Goal: Find specific page/section: Find specific page/section

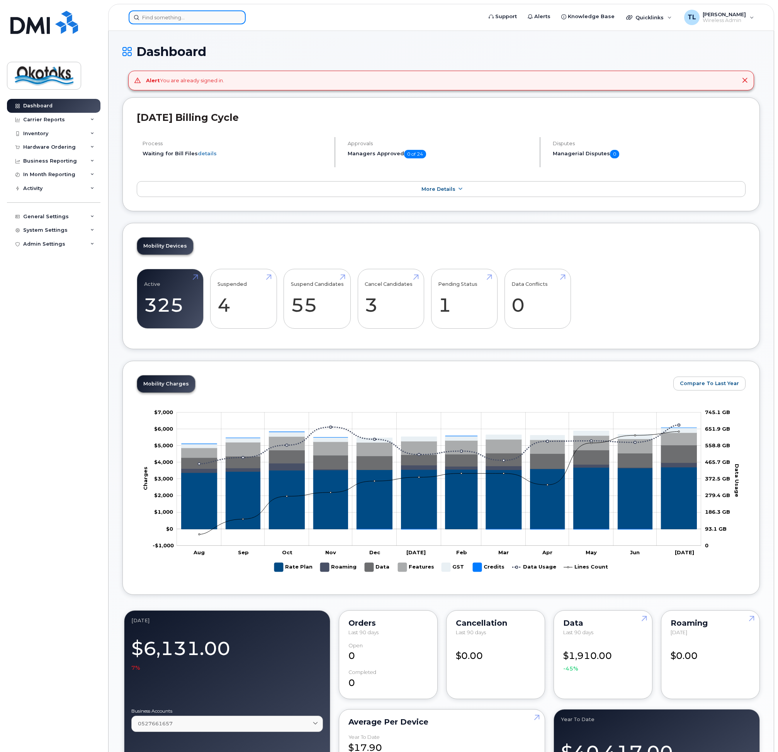
click at [203, 18] on input at bounding box center [187, 17] width 117 height 14
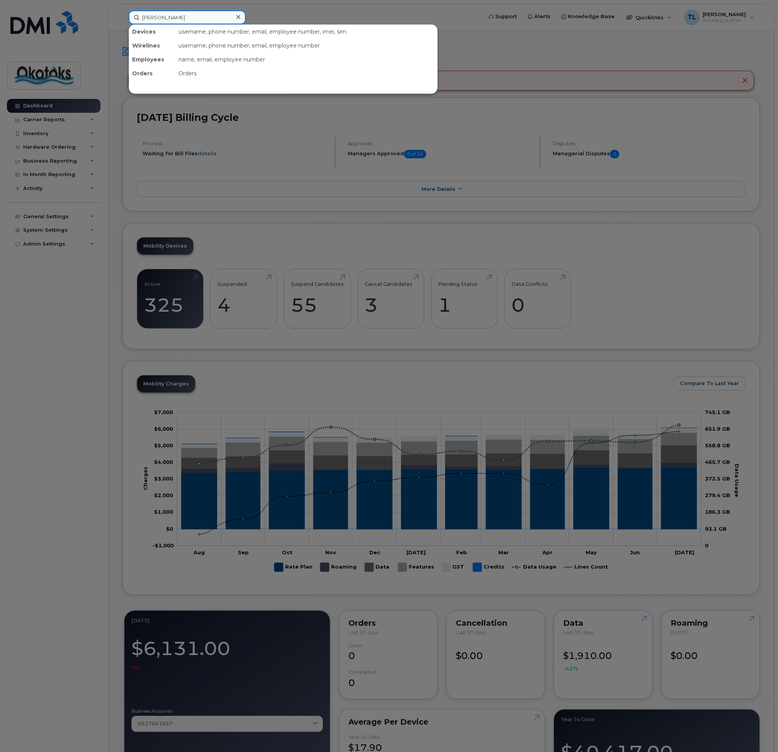
type input "steed"
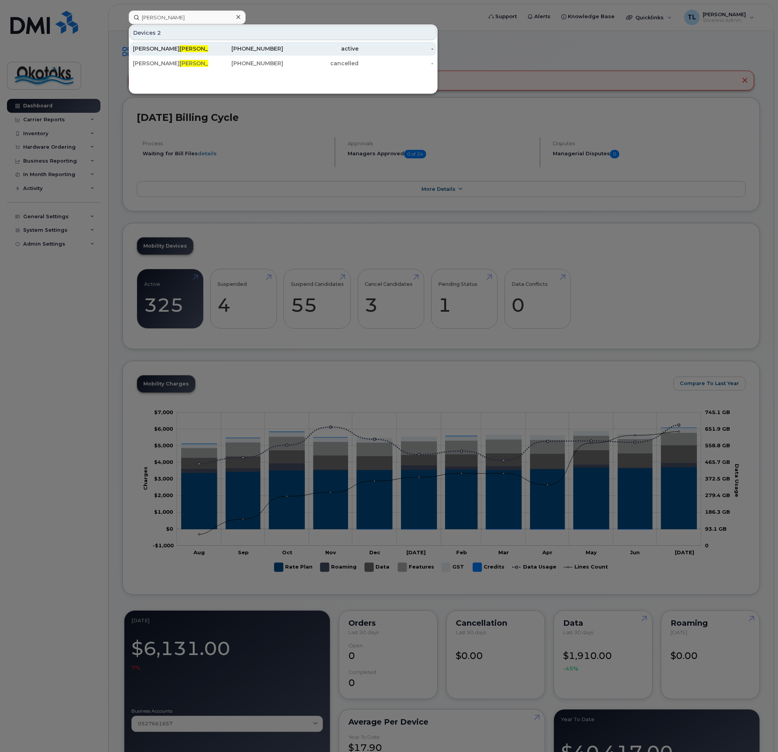
click at [180, 48] on span "Steed" at bounding box center [203, 48] width 47 height 7
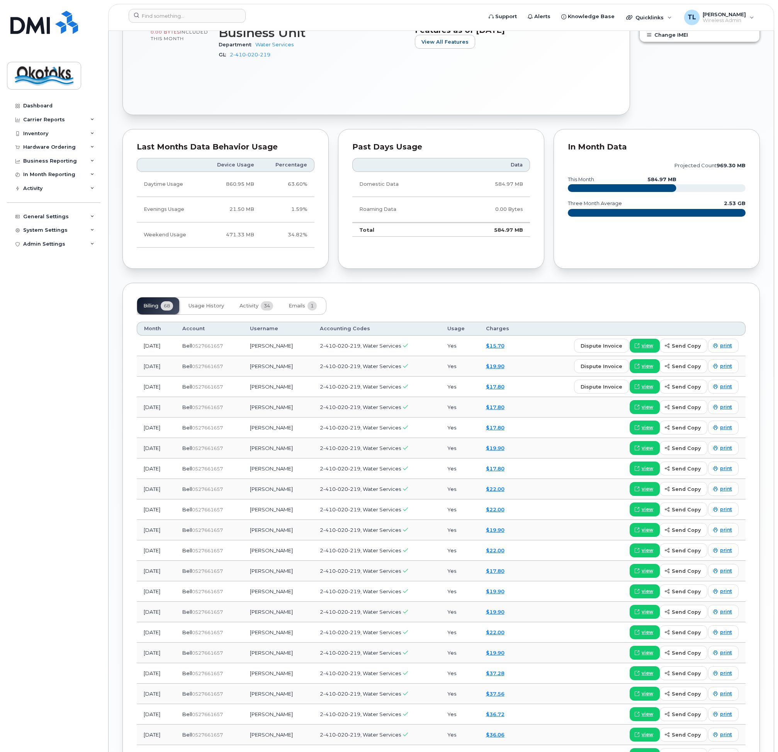
scroll to position [502, 0]
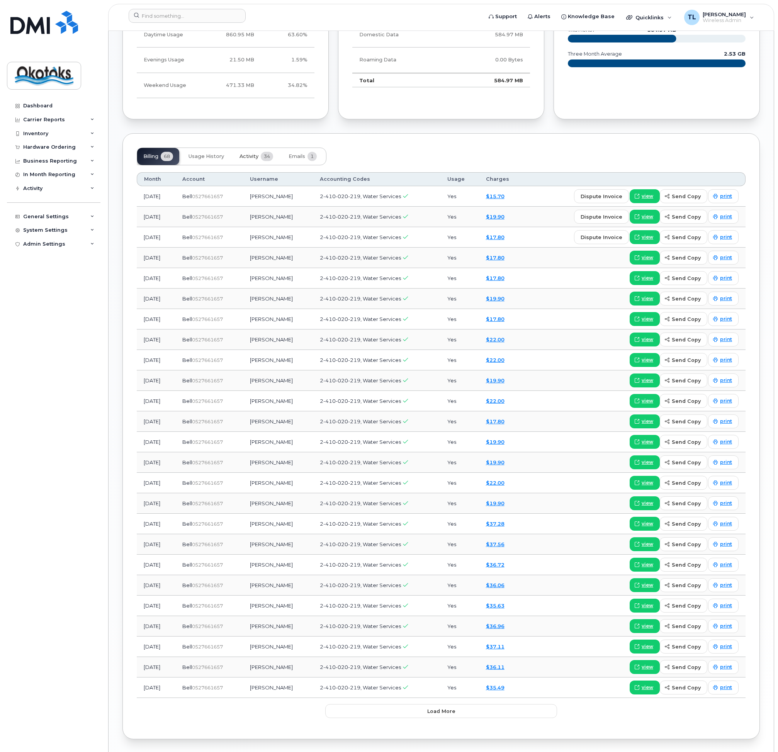
click at [249, 155] on span "Activity" at bounding box center [249, 156] width 19 height 6
